Goal: Task Accomplishment & Management: Manage account settings

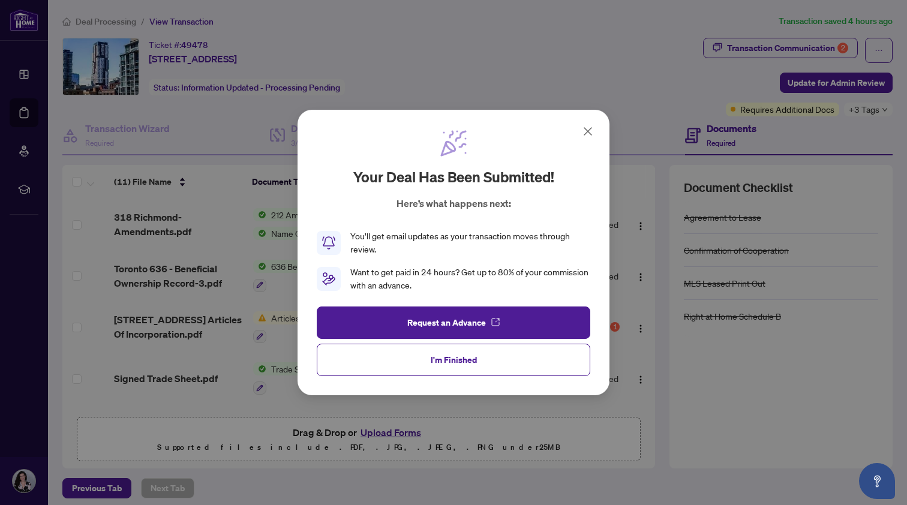
click at [591, 131] on icon at bounding box center [588, 131] width 14 height 14
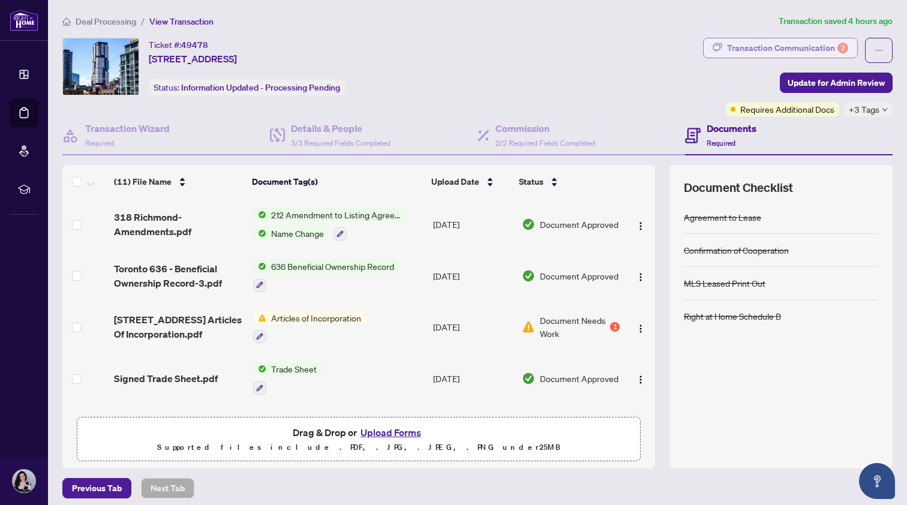
click at [796, 47] on div "Transaction Communication 2" at bounding box center [787, 47] width 121 height 19
click at [796, 47] on div at bounding box center [453, 252] width 907 height 505
click at [590, 136] on div at bounding box center [453, 252] width 907 height 505
click at [587, 137] on div at bounding box center [453, 252] width 907 height 505
click at [586, 136] on div at bounding box center [453, 252] width 907 height 505
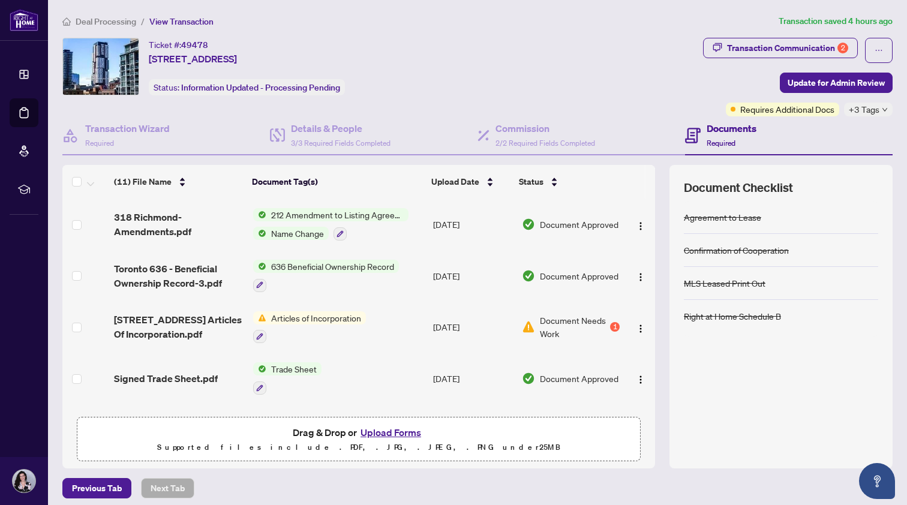
click at [586, 134] on div at bounding box center [453, 252] width 907 height 505
click at [447, 361] on div at bounding box center [453, 252] width 907 height 505
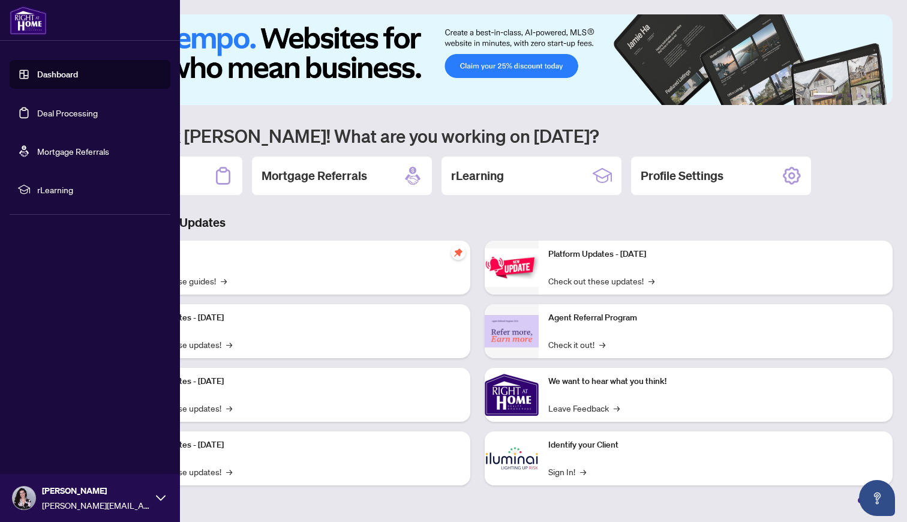
click at [76, 109] on link "Deal Processing" at bounding box center [67, 112] width 61 height 11
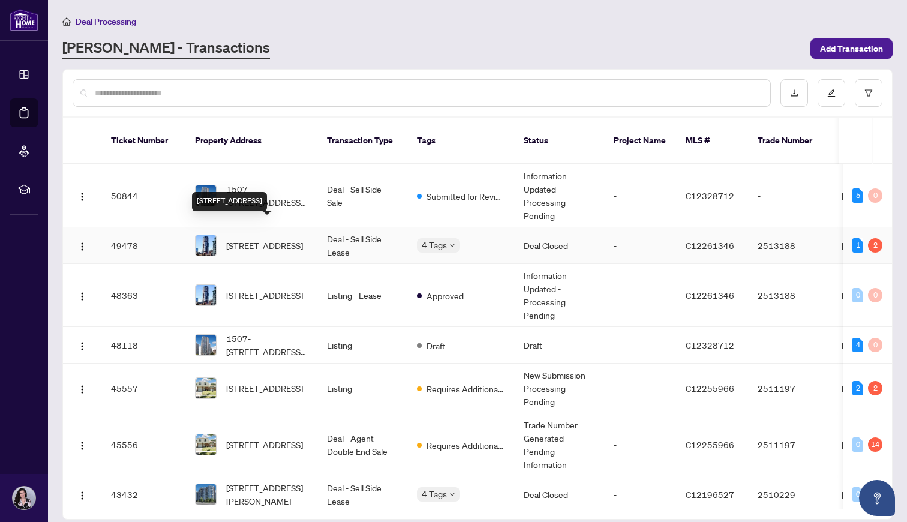
click at [272, 239] on span "[STREET_ADDRESS]" at bounding box center [264, 245] width 77 height 13
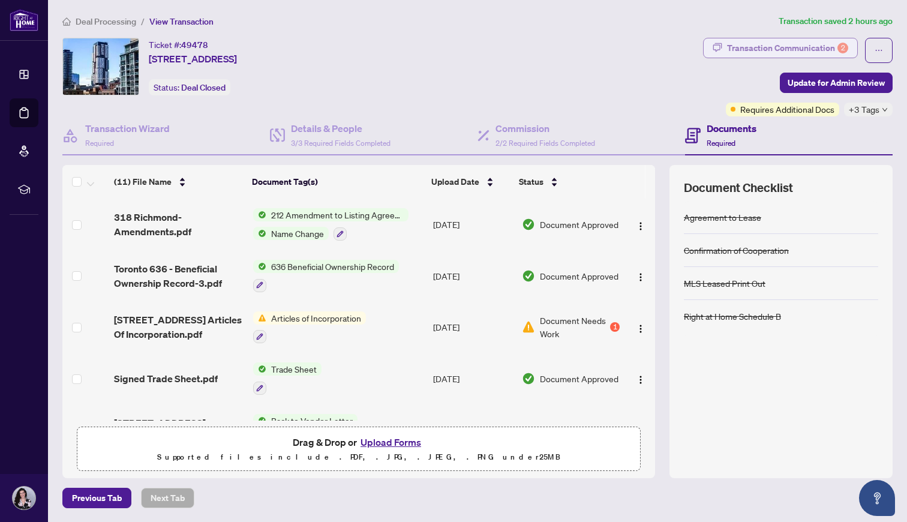
click at [833, 40] on div "Transaction Communication 2" at bounding box center [787, 47] width 121 height 19
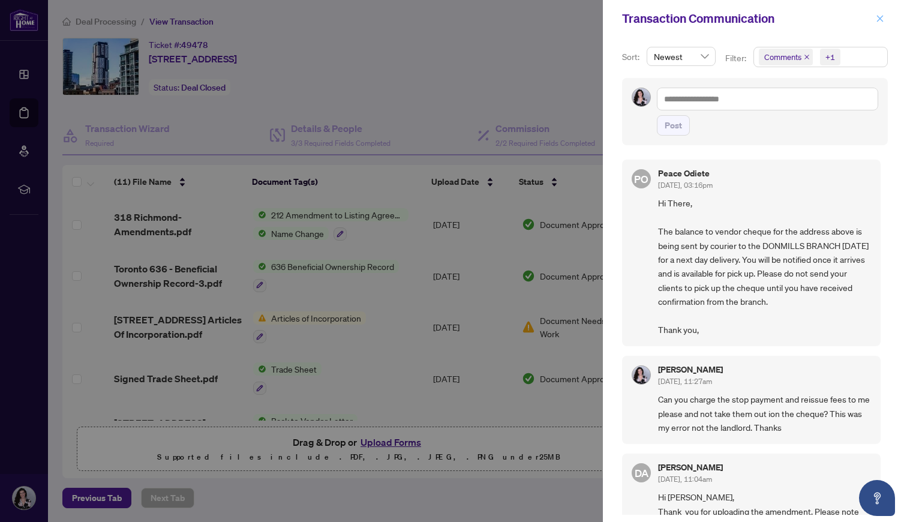
click at [875, 25] on button "button" at bounding box center [880, 18] width 16 height 14
